Goal: Entertainment & Leisure: Consume media (video, audio)

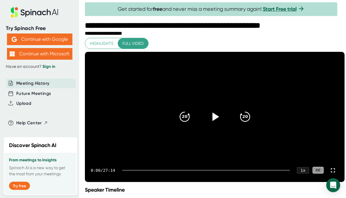
click at [213, 121] on icon at bounding box center [215, 116] width 7 height 8
click at [130, 171] on div at bounding box center [206, 169] width 168 height 1
click at [244, 124] on icon "20" at bounding box center [244, 116] width 15 height 15
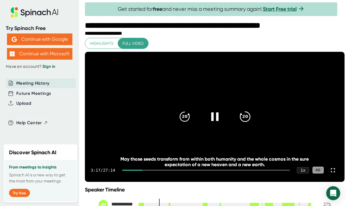
click at [242, 124] on icon "20" at bounding box center [244, 116] width 15 height 15
click at [245, 120] on icon "20" at bounding box center [244, 116] width 15 height 15
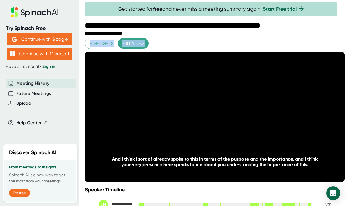
drag, startPoint x: 344, startPoint y: 112, endPoint x: 348, endPoint y: 112, distance: 3.2
click at [345, 112] on html "**********" at bounding box center [173, 103] width 346 height 206
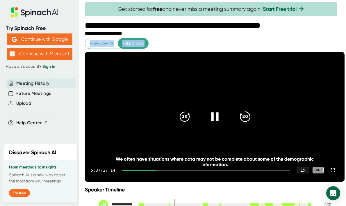
click at [247, 124] on icon "20" at bounding box center [244, 116] width 15 height 15
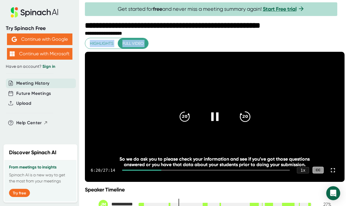
click at [242, 124] on icon "20" at bounding box center [244, 116] width 15 height 15
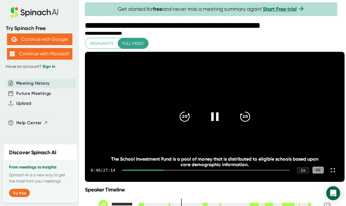
drag, startPoint x: 185, startPoint y: 127, endPoint x: 191, endPoint y: 153, distance: 26.6
click at [190, 153] on div "20 20 6:46 / 27:14 1 x CC The School Investment Fund is a pool of money that is…" at bounding box center [214, 117] width 259 height 130
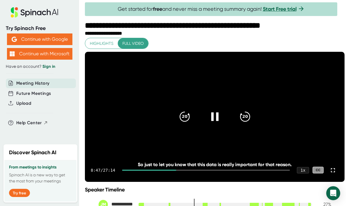
click at [218, 122] on icon at bounding box center [214, 116] width 15 height 15
click at [214, 121] on icon at bounding box center [214, 116] width 15 height 15
click at [212, 124] on icon at bounding box center [214, 116] width 15 height 15
click at [215, 121] on icon at bounding box center [215, 116] width 7 height 8
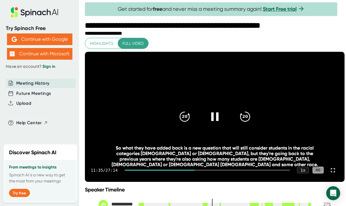
click at [216, 124] on icon at bounding box center [214, 116] width 15 height 15
click at [221, 121] on icon at bounding box center [214, 116] width 15 height 15
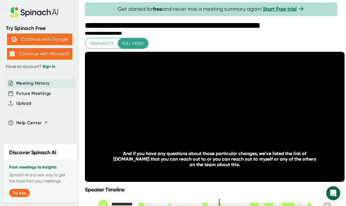
click at [317, 96] on video at bounding box center [214, 117] width 259 height 130
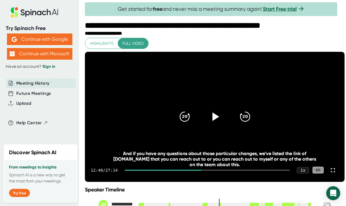
click at [217, 123] on icon at bounding box center [214, 116] width 15 height 15
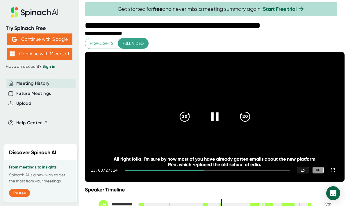
click at [217, 121] on icon at bounding box center [214, 116] width 7 height 8
click at [215, 121] on icon at bounding box center [215, 116] width 7 height 8
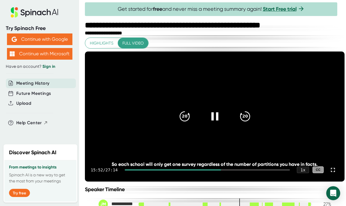
click at [174, 154] on video at bounding box center [214, 116] width 259 height 130
click at [213, 117] on div at bounding box center [215, 116] width 24 height 24
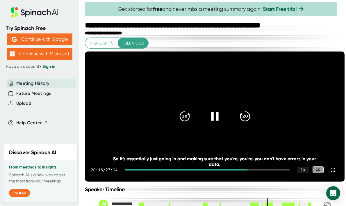
drag, startPoint x: 184, startPoint y: 122, endPoint x: 188, endPoint y: 149, distance: 27.4
click at [188, 150] on div "20 20 20:16 / 27:14 1 x CC So it's essentially just going in and making sure th…" at bounding box center [214, 116] width 259 height 130
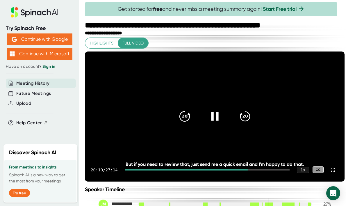
click at [186, 121] on icon "20" at bounding box center [184, 116] width 15 height 15
click at [215, 121] on icon at bounding box center [214, 116] width 15 height 15
